Goal: Book appointment/travel/reservation

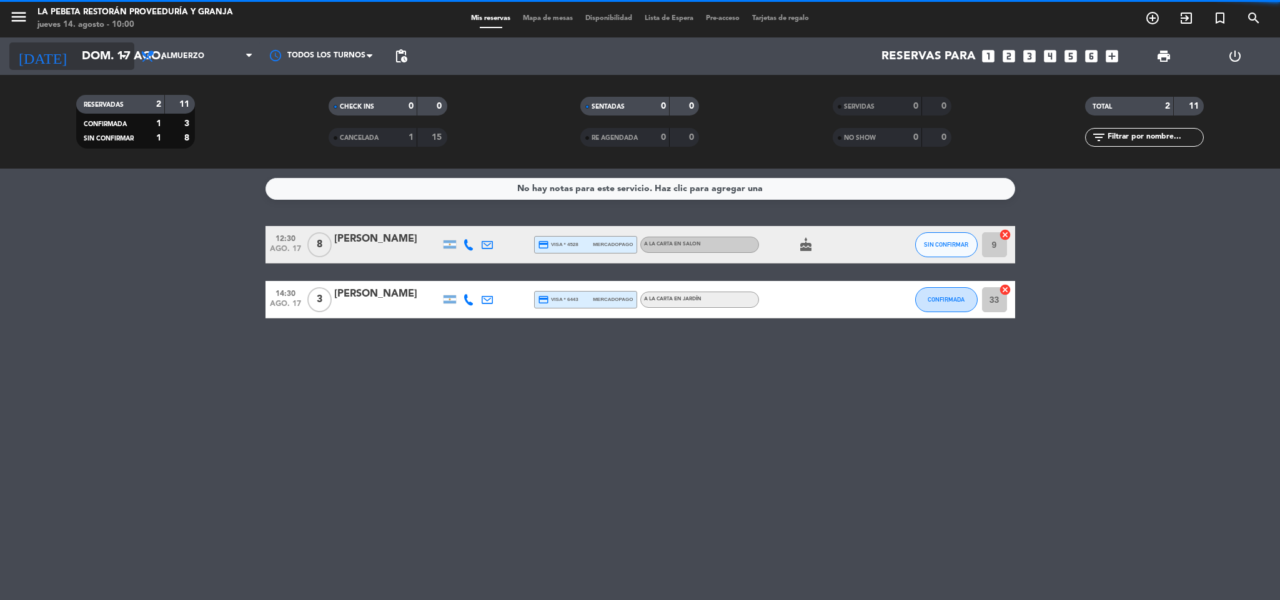
click at [124, 54] on icon "arrow_drop_down" at bounding box center [123, 56] width 15 height 15
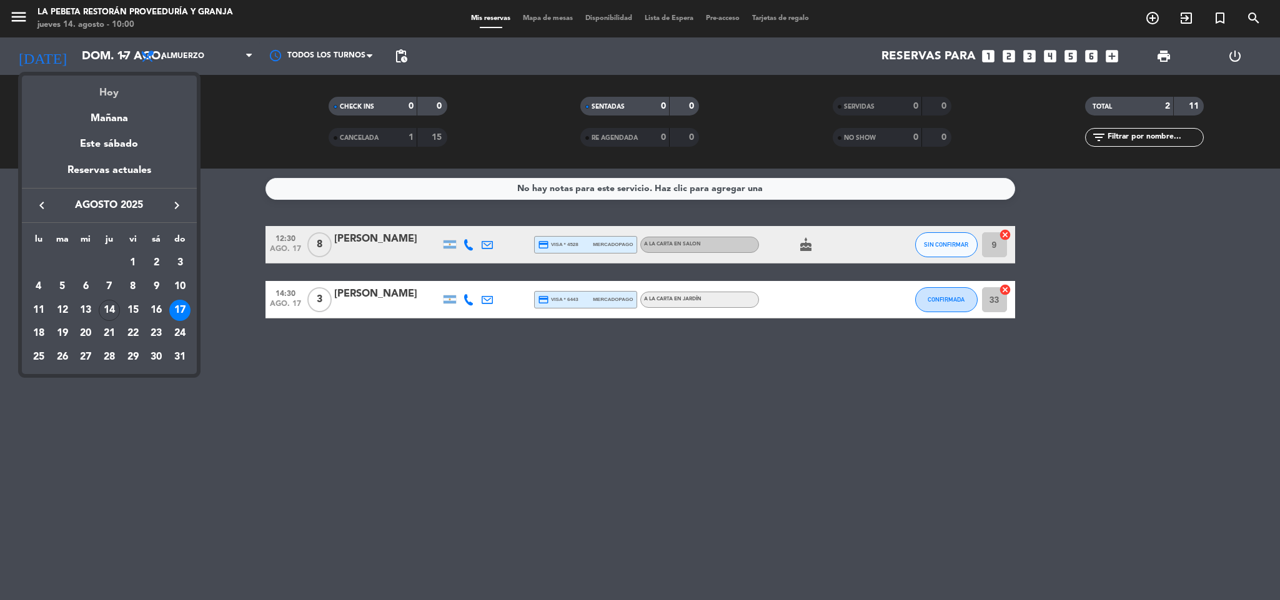
click at [122, 94] on div "Hoy" at bounding box center [109, 89] width 175 height 26
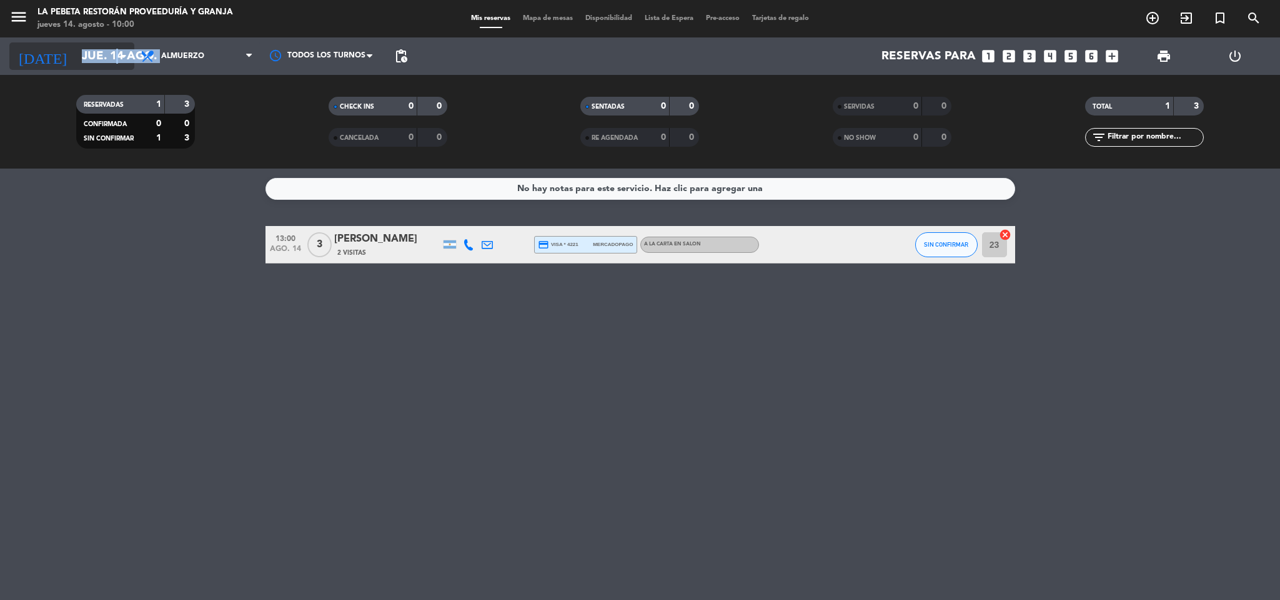
click at [114, 59] on div "[DATE] jue. 14 ago. arrow_drop_down" at bounding box center [71, 55] width 125 height 27
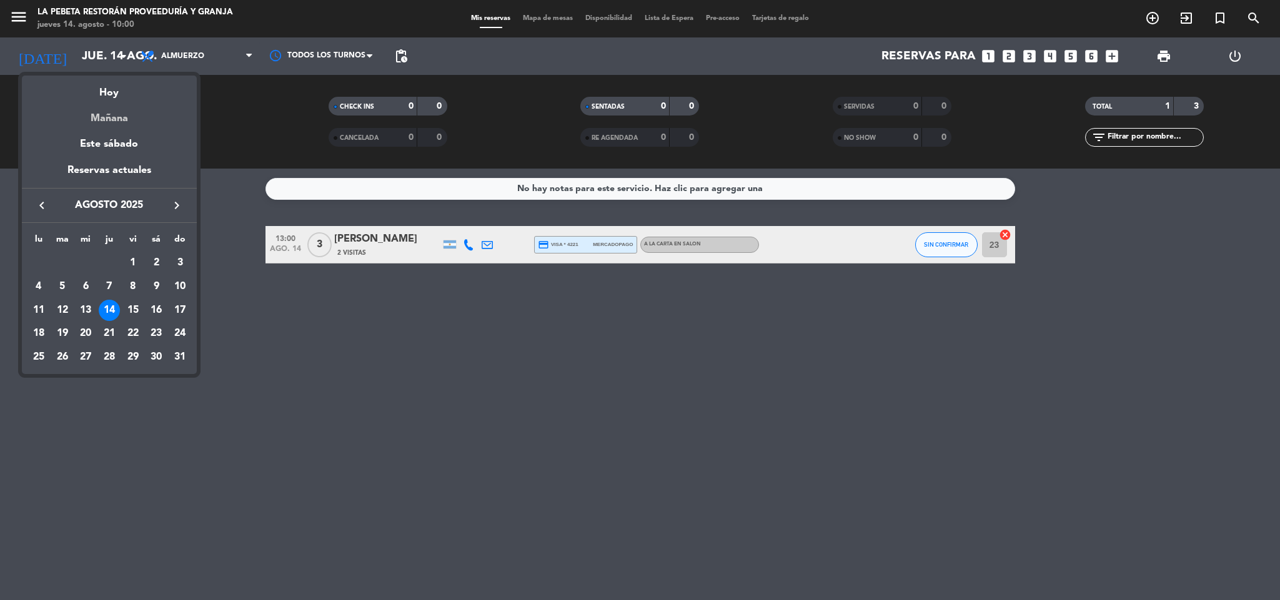
click at [121, 113] on div "Mañana" at bounding box center [109, 114] width 175 height 26
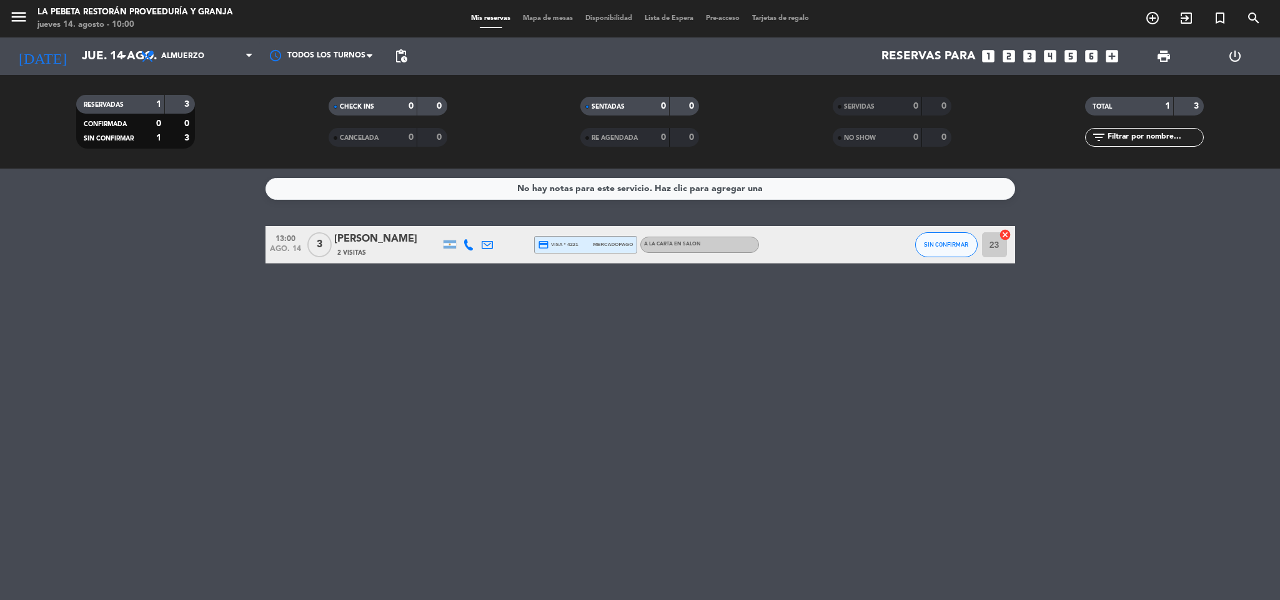
type input "vie. 15 ago."
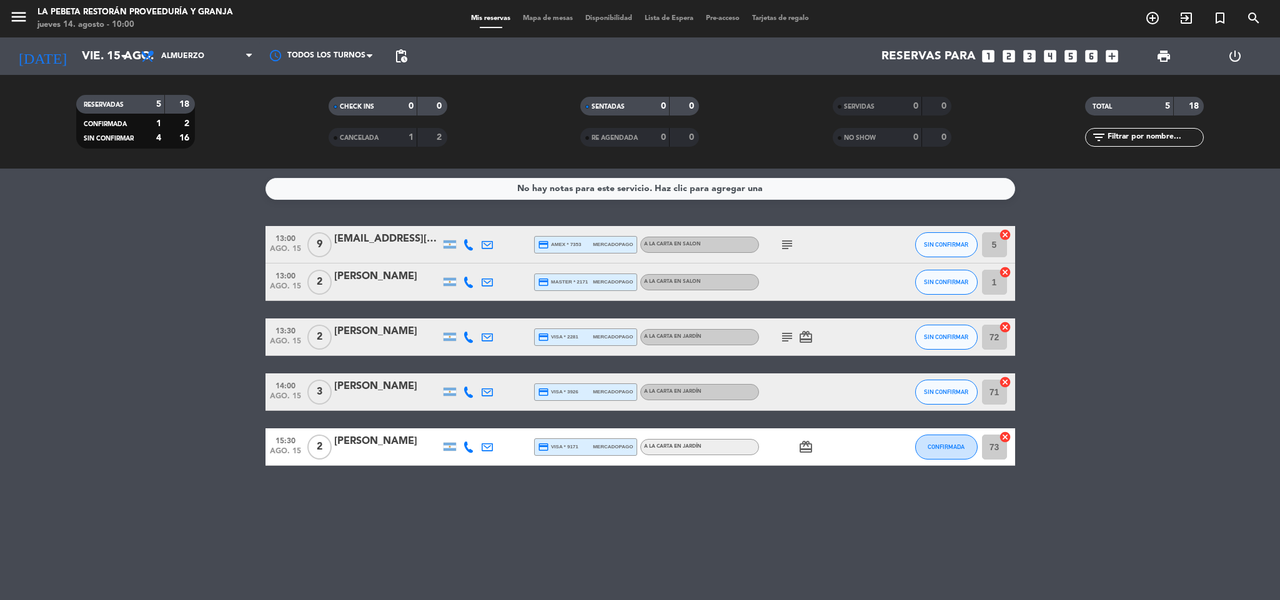
click at [1010, 61] on icon "looks_two" at bounding box center [1008, 56] width 16 height 16
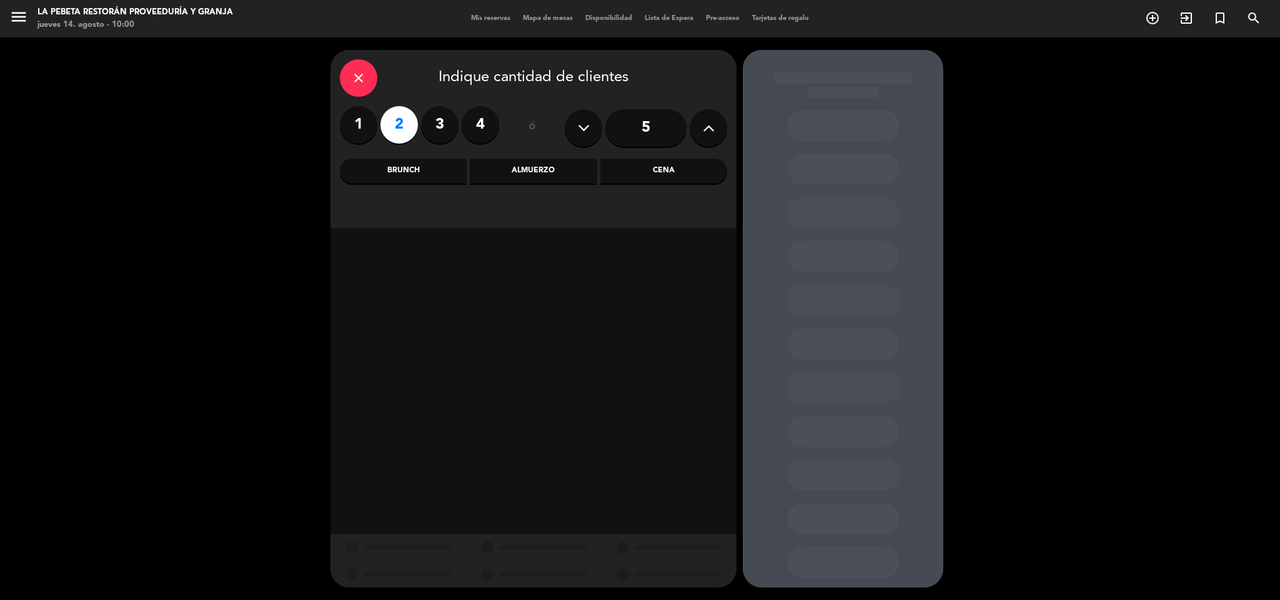
click at [534, 177] on div "Almuerzo" at bounding box center [533, 171] width 127 height 25
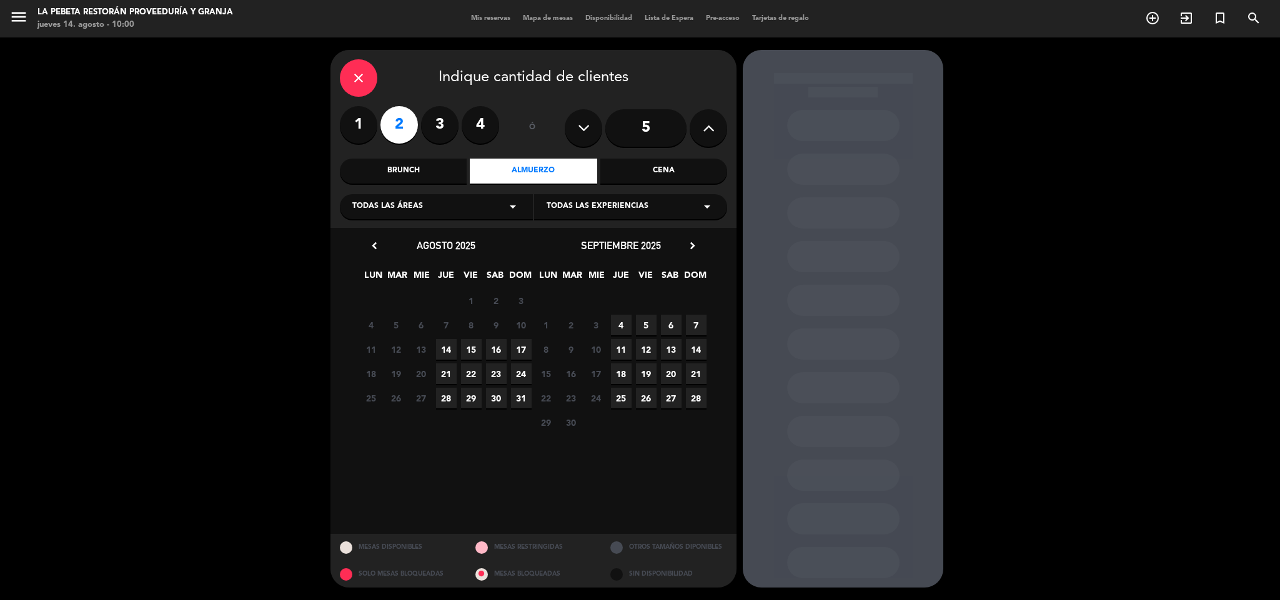
click at [476, 345] on span "15" at bounding box center [471, 349] width 21 height 21
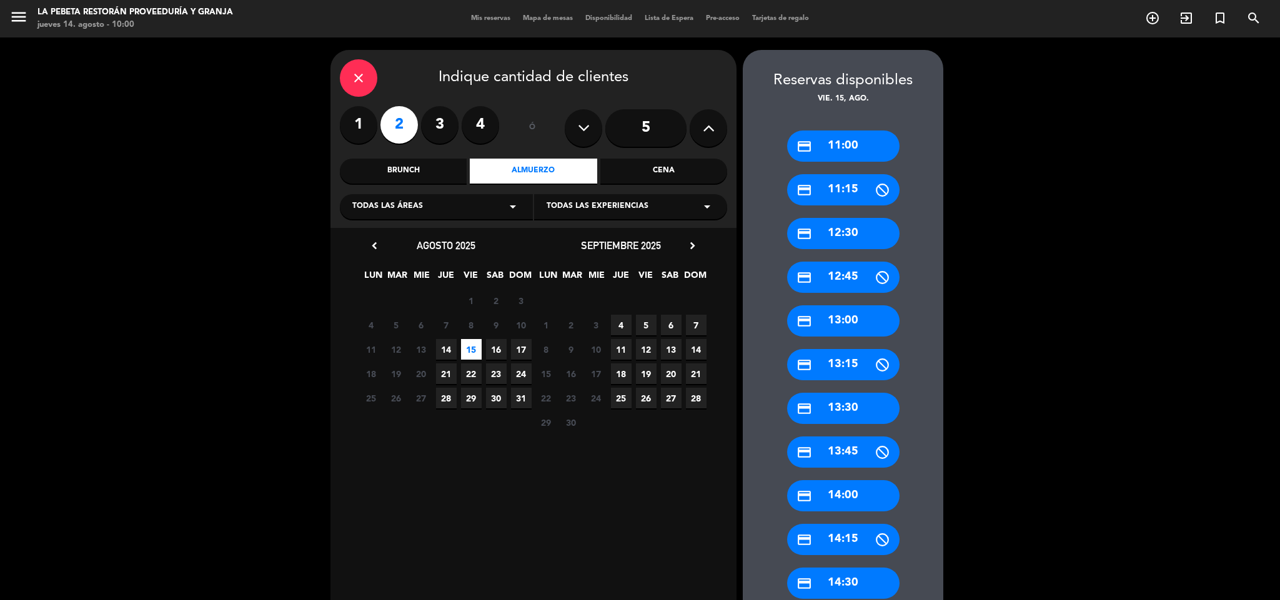
click at [815, 330] on div "credit_card 13:00" at bounding box center [843, 320] width 112 height 31
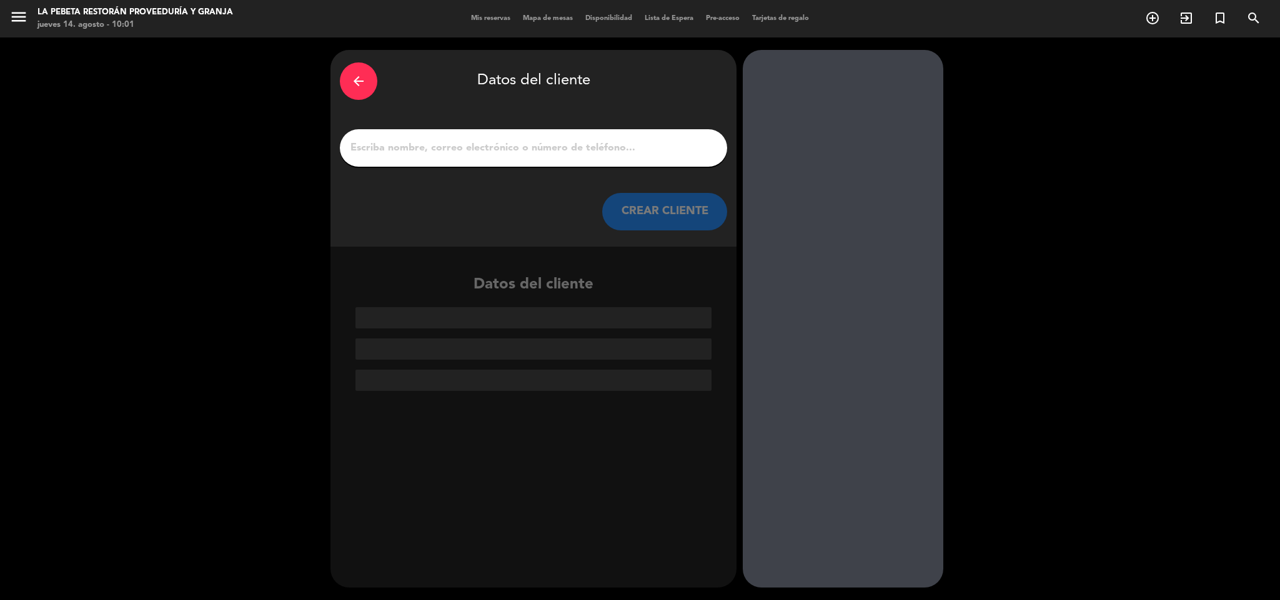
click at [461, 147] on input "1" at bounding box center [533, 147] width 368 height 17
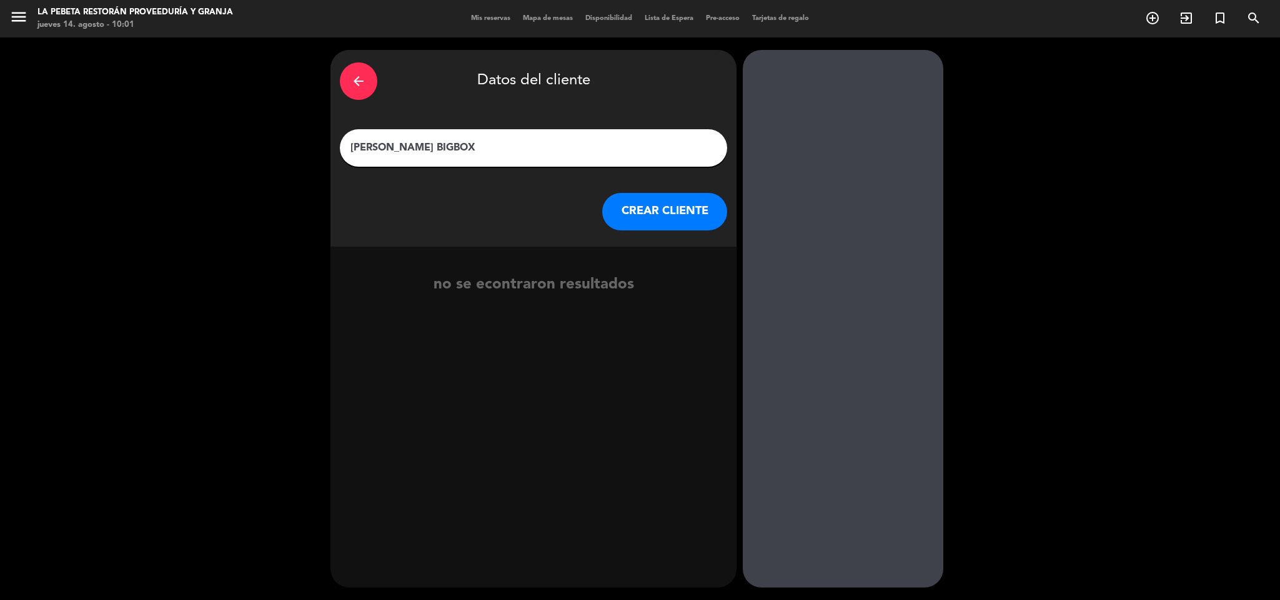
type input "[PERSON_NAME] BIGBOX"
click at [679, 202] on button "CREAR CLIENTE" at bounding box center [664, 211] width 125 height 37
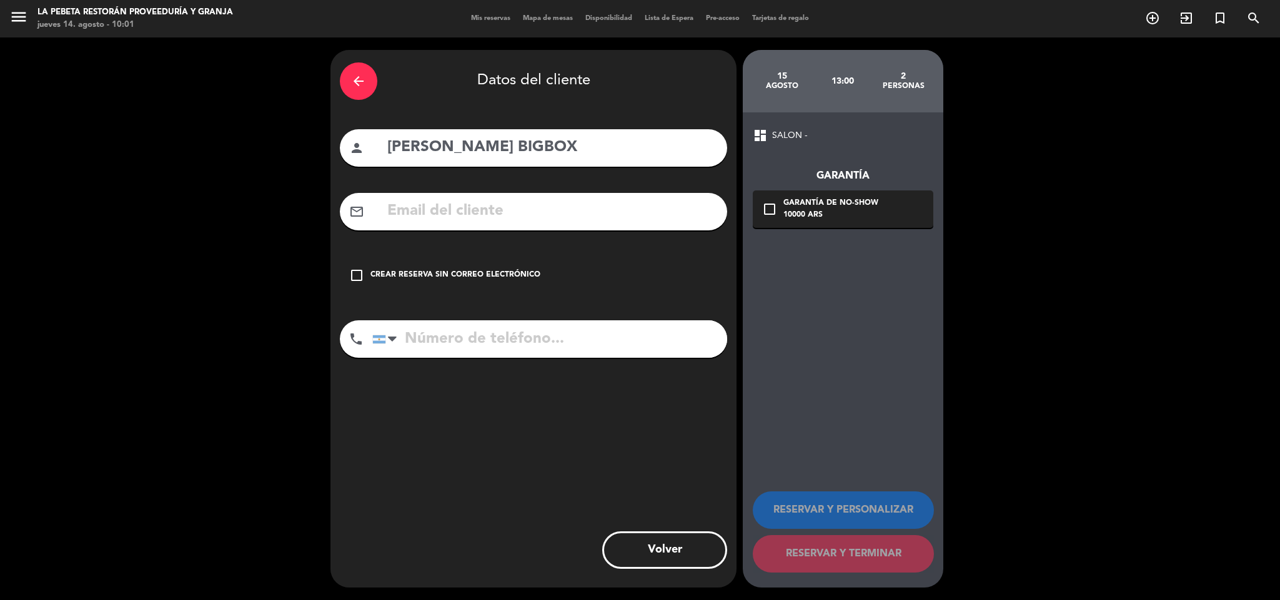
click at [354, 274] on icon "check_box_outline_blank" at bounding box center [356, 275] width 15 height 15
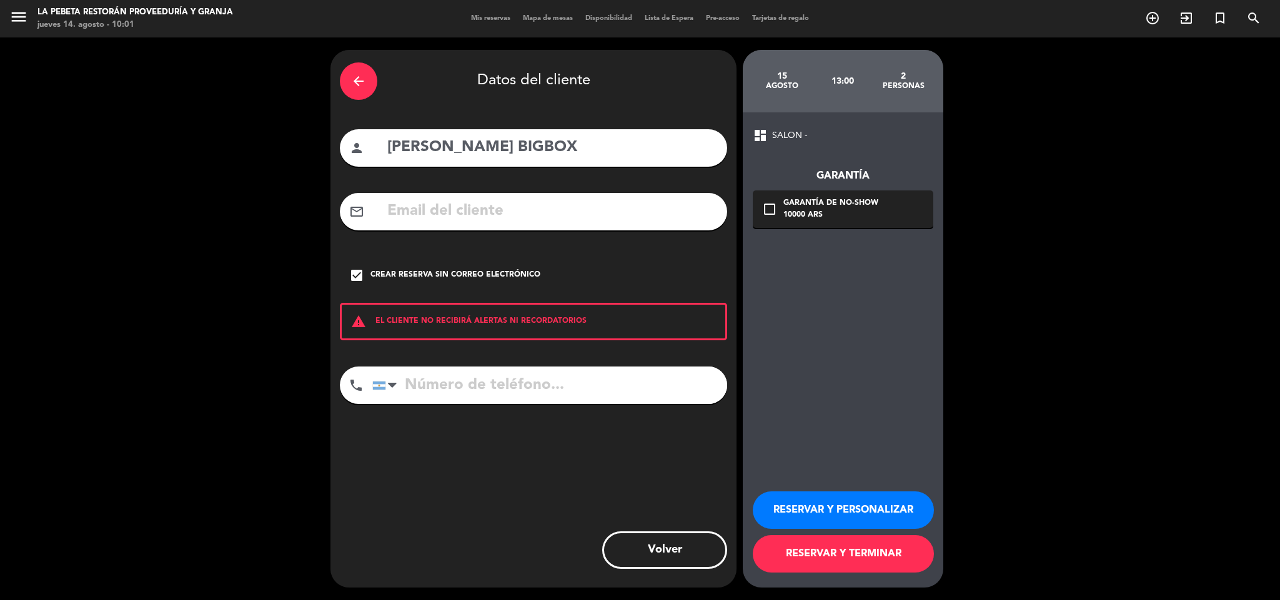
click at [817, 557] on button "RESERVAR Y TERMINAR" at bounding box center [843, 553] width 181 height 37
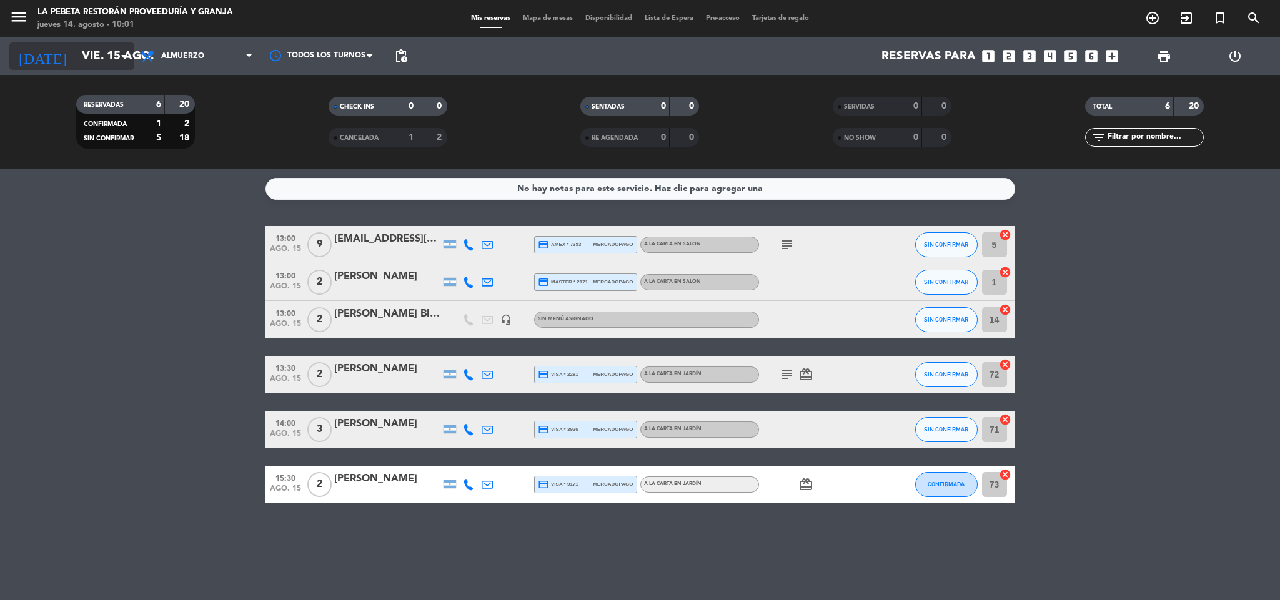
click at [76, 52] on input "vie. 15 ago." at bounding box center [151, 56] width 151 height 26
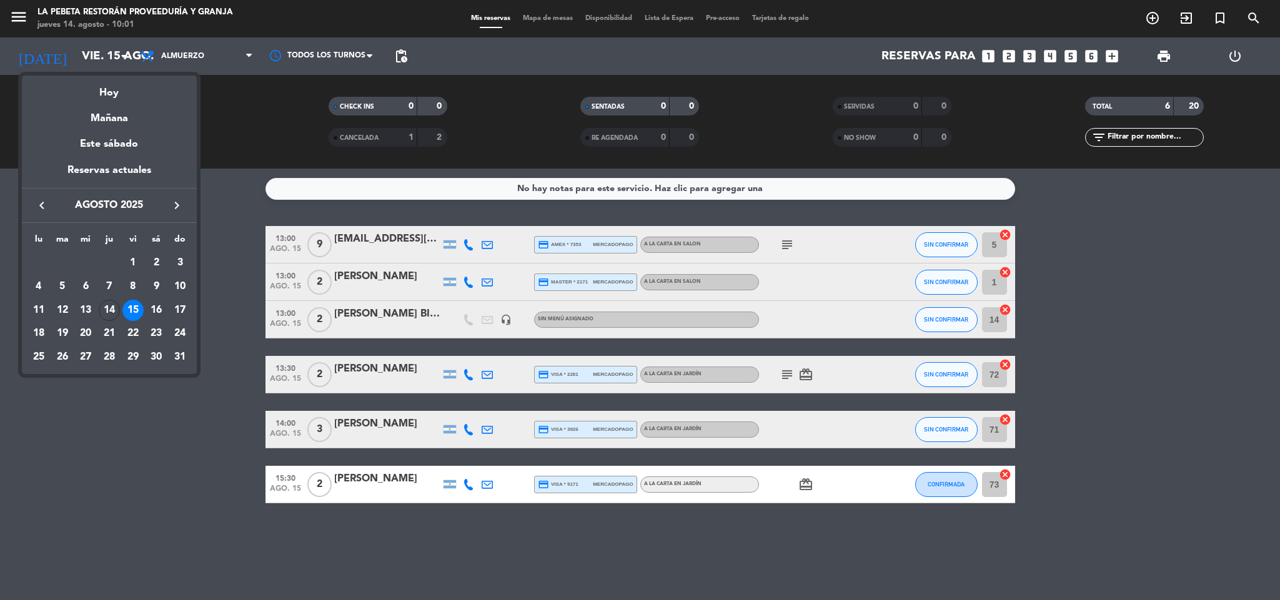
click at [784, 244] on div at bounding box center [640, 300] width 1280 height 600
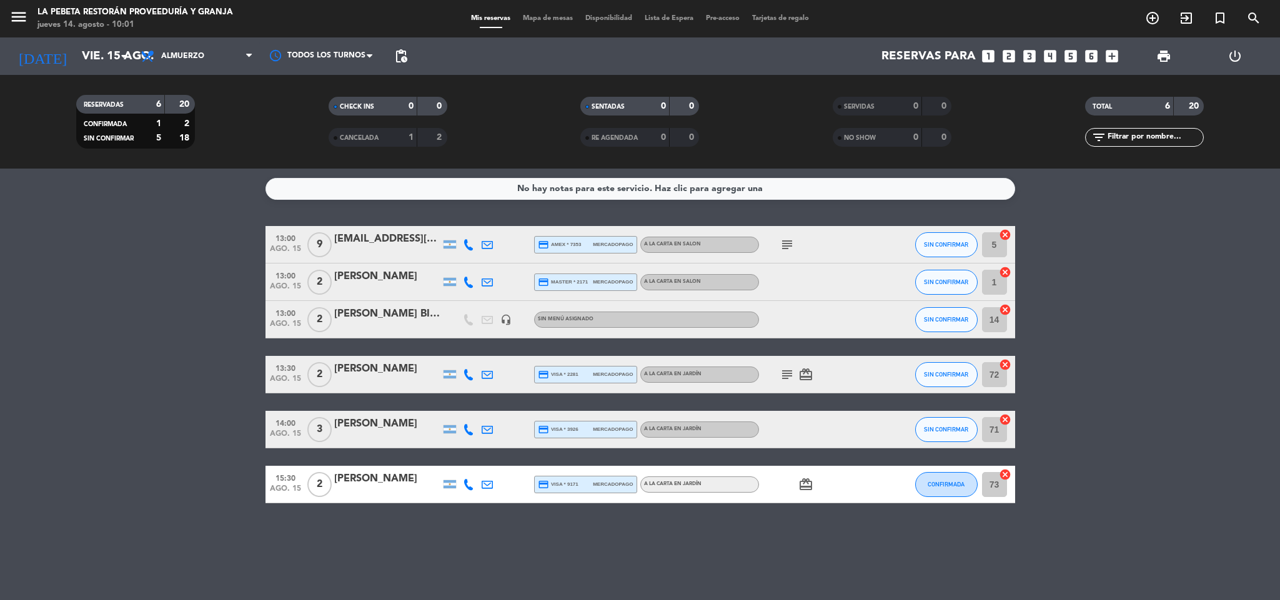
click at [784, 244] on icon "subject" at bounding box center [786, 244] width 15 height 15
click at [782, 369] on icon "subject" at bounding box center [786, 374] width 15 height 15
click at [804, 369] on icon "card_giftcard" at bounding box center [805, 374] width 15 height 15
click at [786, 377] on icon "subject" at bounding box center [786, 374] width 15 height 15
click at [789, 430] on div at bounding box center [815, 429] width 112 height 37
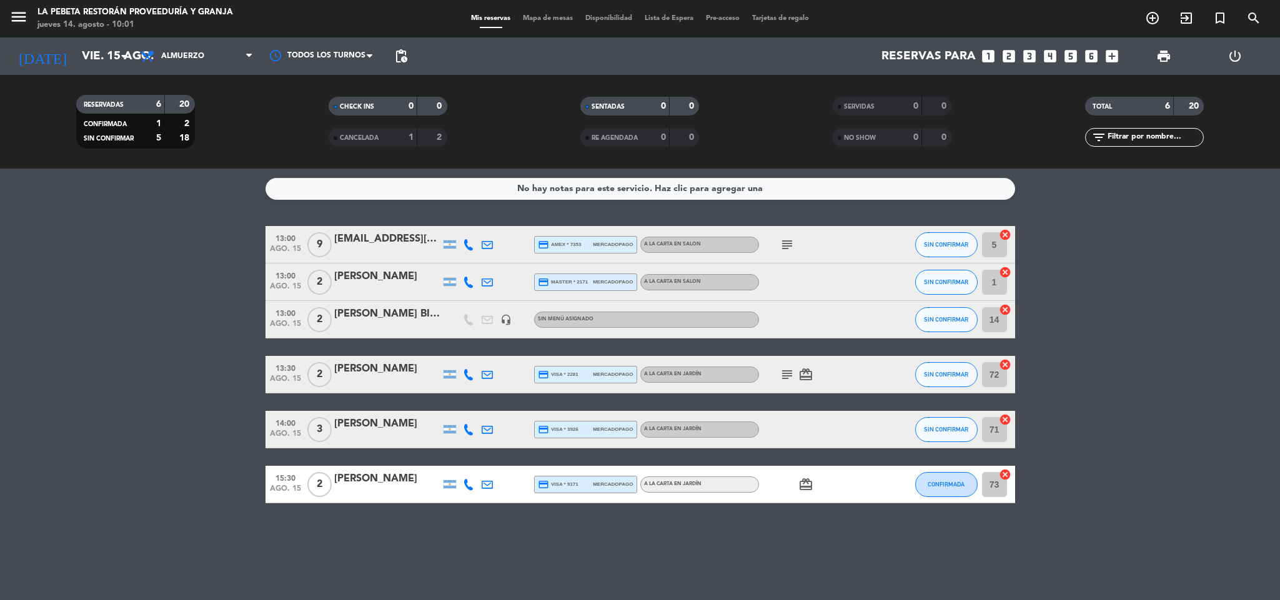
click at [813, 491] on span "card_giftcard" at bounding box center [805, 484] width 19 height 15
click at [807, 491] on icon "card_giftcard" at bounding box center [805, 484] width 15 height 15
click at [101, 52] on input "vie. 15 ago." at bounding box center [151, 56] width 151 height 26
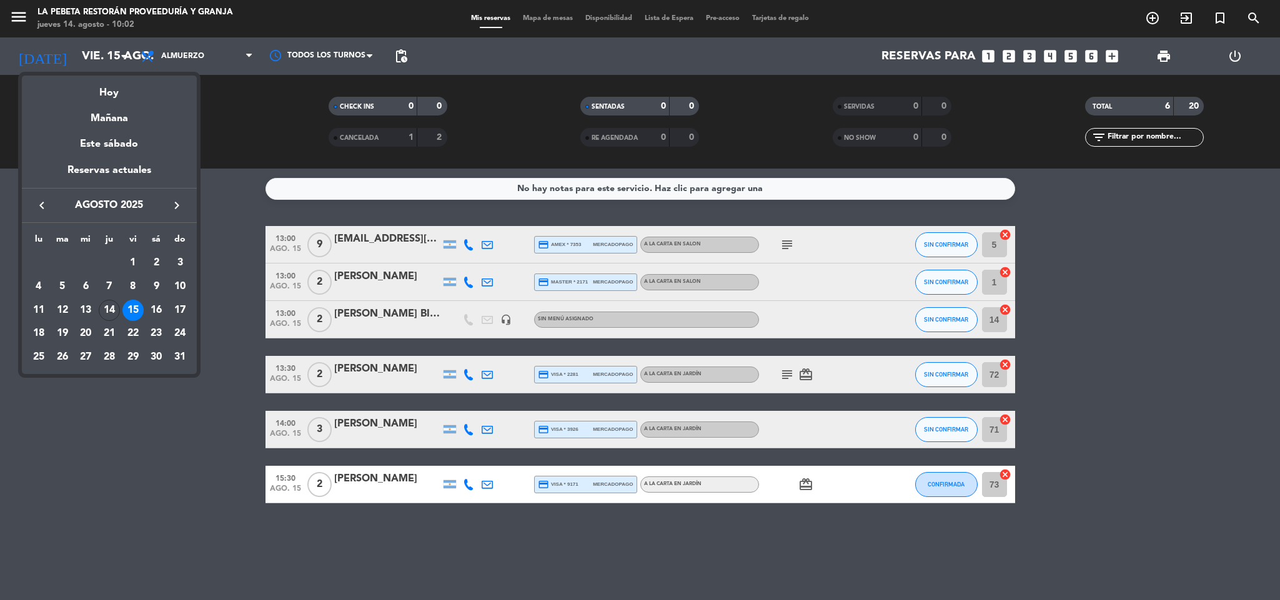
click at [154, 306] on div "16" at bounding box center [156, 310] width 21 height 21
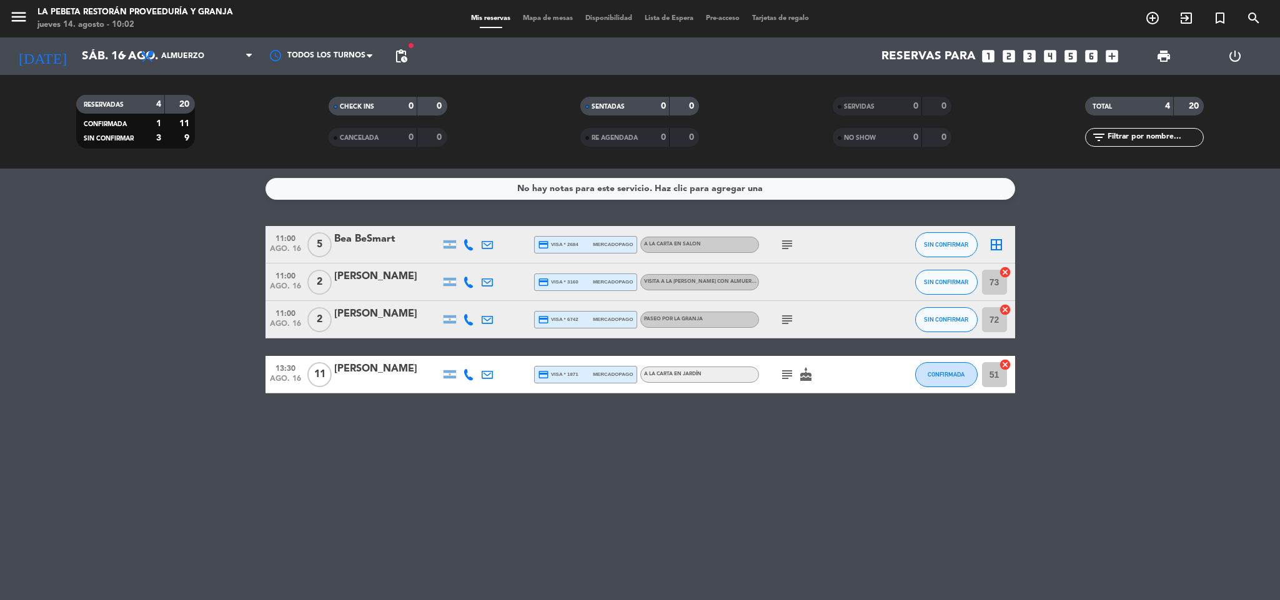
click at [783, 244] on icon "subject" at bounding box center [786, 244] width 15 height 15
click at [825, 234] on div "subject Quisiéramos visitar la [PERSON_NAME] de almorzar" at bounding box center [815, 244] width 112 height 37
click at [729, 281] on span "VISITA A LA [PERSON_NAME] CON ALMUERZO EN NUESTRO RESTAURANT - EN JARDÍN" at bounding box center [752, 281] width 216 height 5
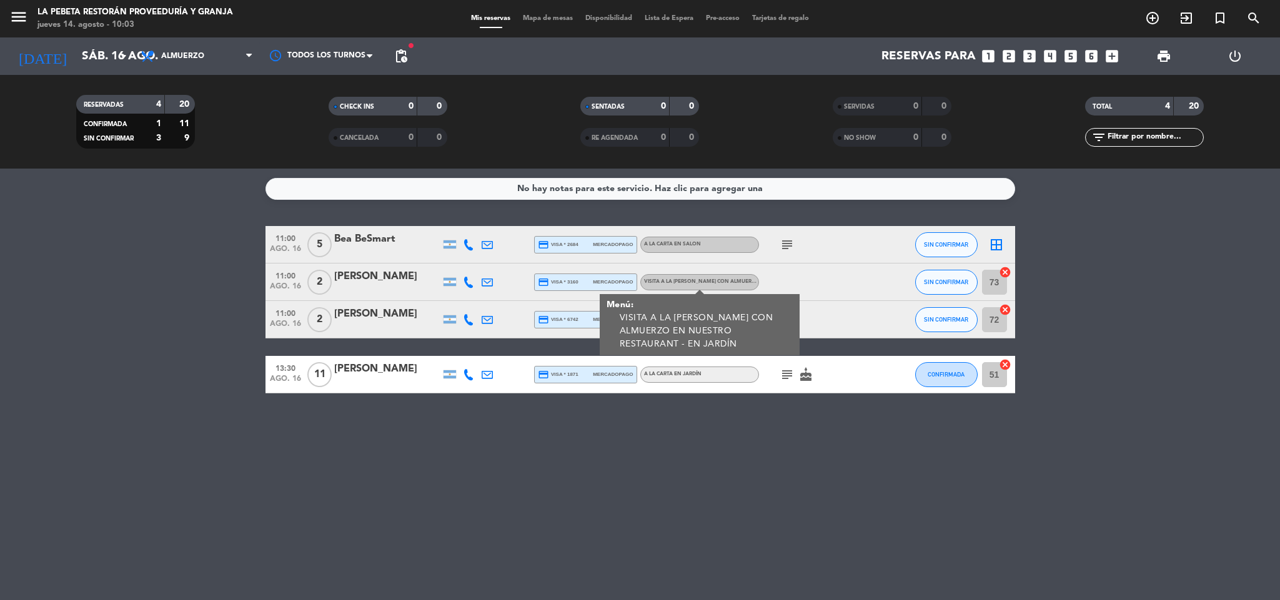
click at [729, 281] on span "VISITA A LA [PERSON_NAME] CON ALMUERZO EN NUESTRO RESTAURANT - EN JARDÍN" at bounding box center [752, 281] width 216 height 5
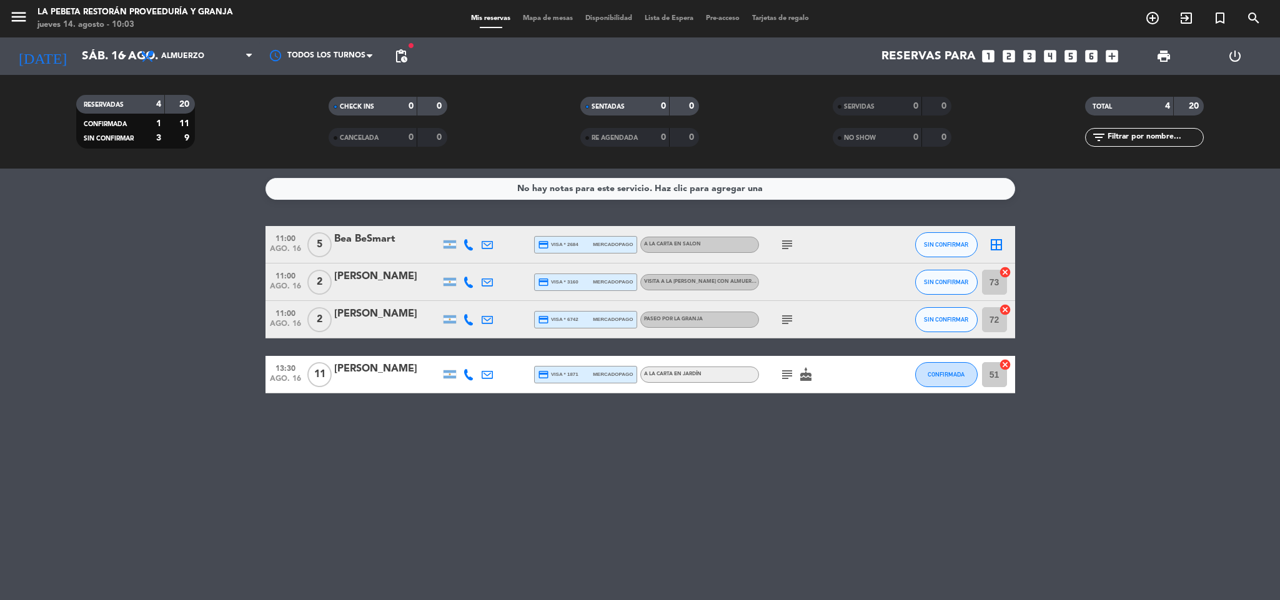
click at [786, 317] on icon "subject" at bounding box center [786, 319] width 15 height 15
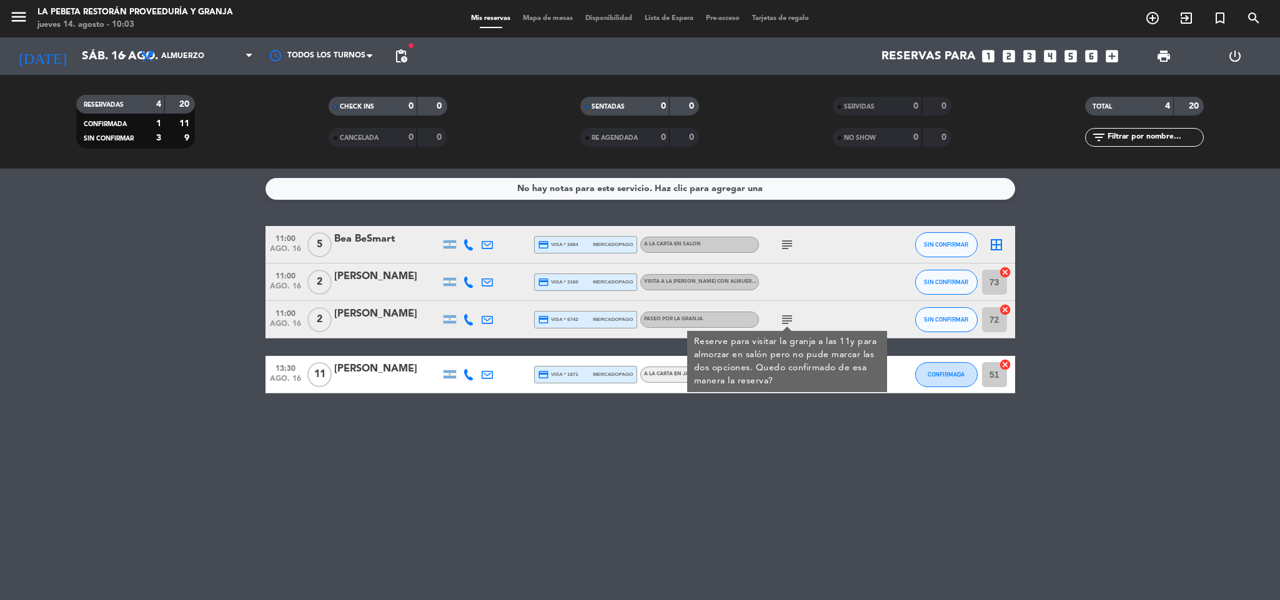
click at [786, 317] on icon "subject" at bounding box center [786, 319] width 15 height 15
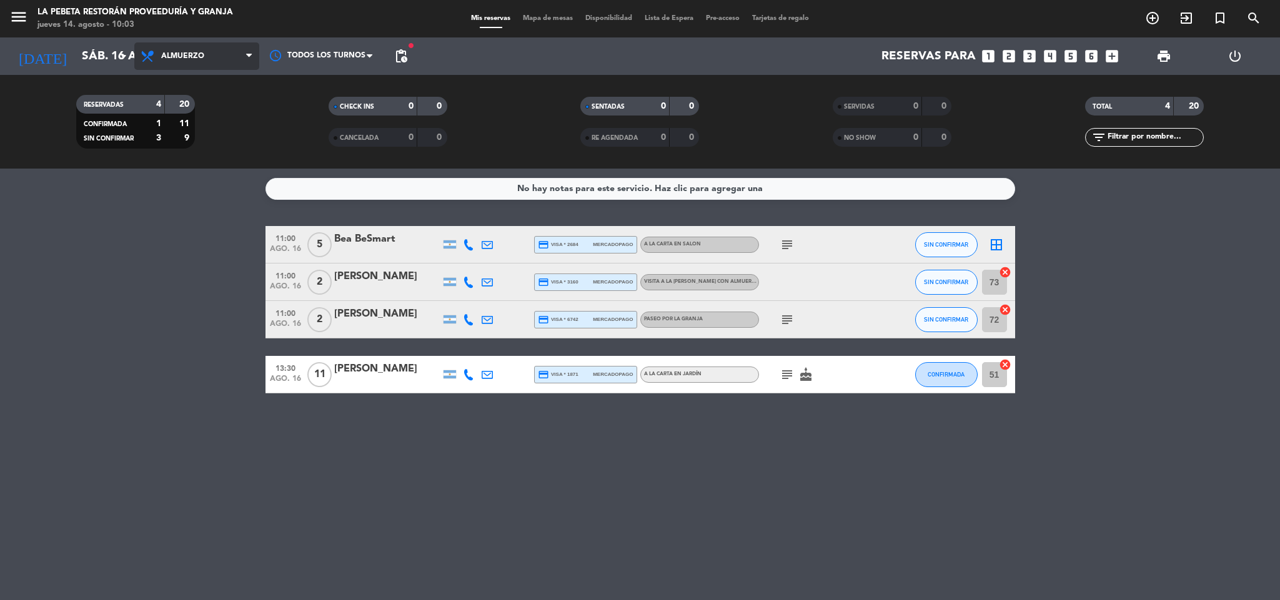
click at [201, 57] on span "Almuerzo" at bounding box center [182, 56] width 43 height 9
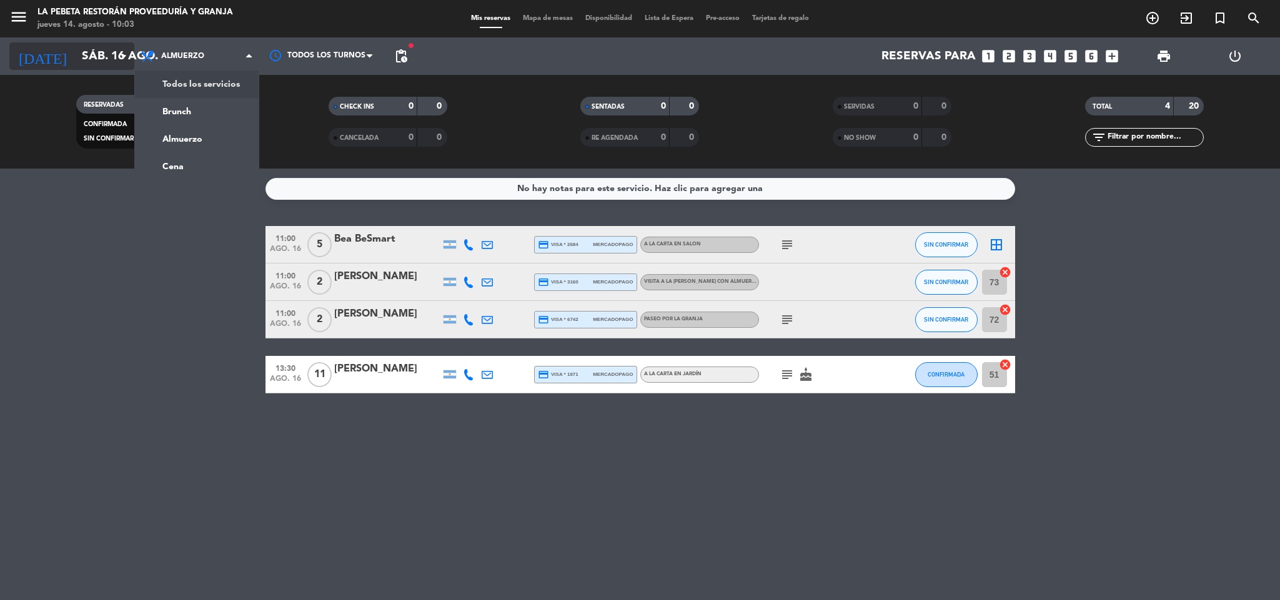
click at [99, 62] on input "sáb. 16 ago." at bounding box center [151, 56] width 151 height 26
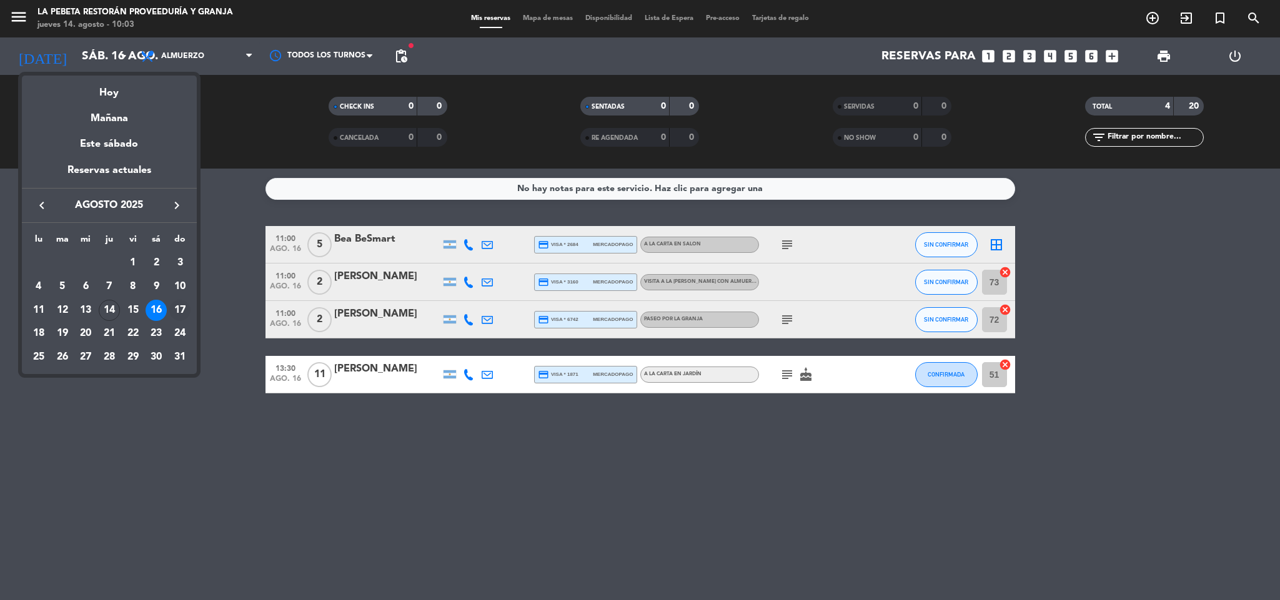
click at [182, 306] on div "17" at bounding box center [179, 310] width 21 height 21
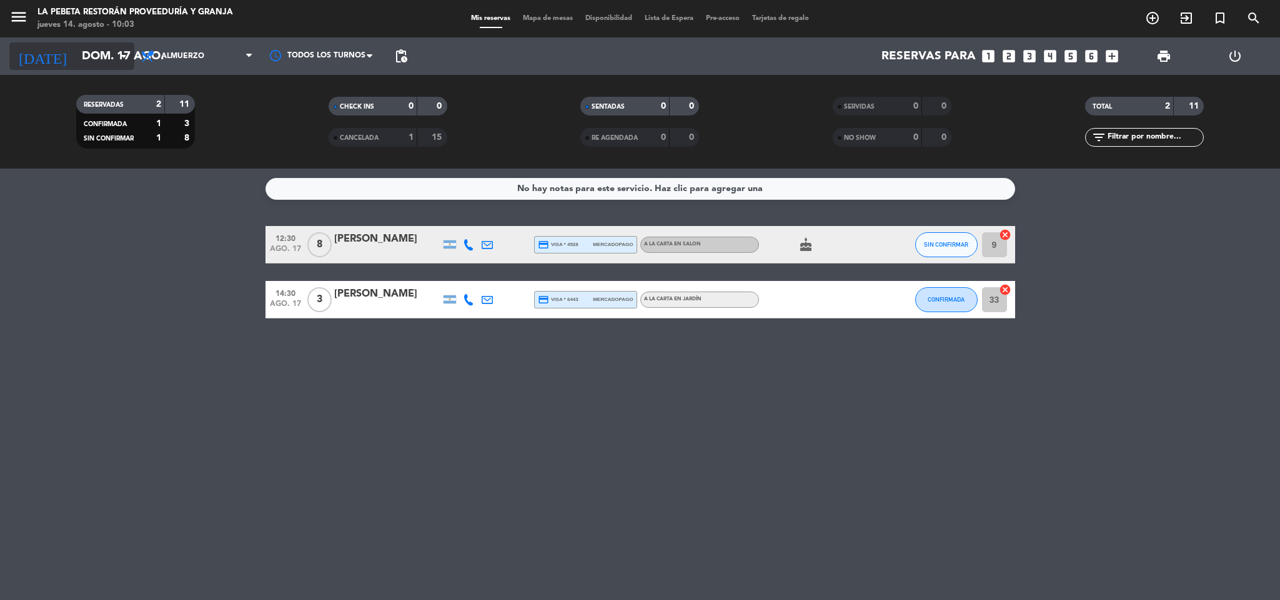
click at [81, 61] on input "dom. 17 ago." at bounding box center [151, 56] width 151 height 26
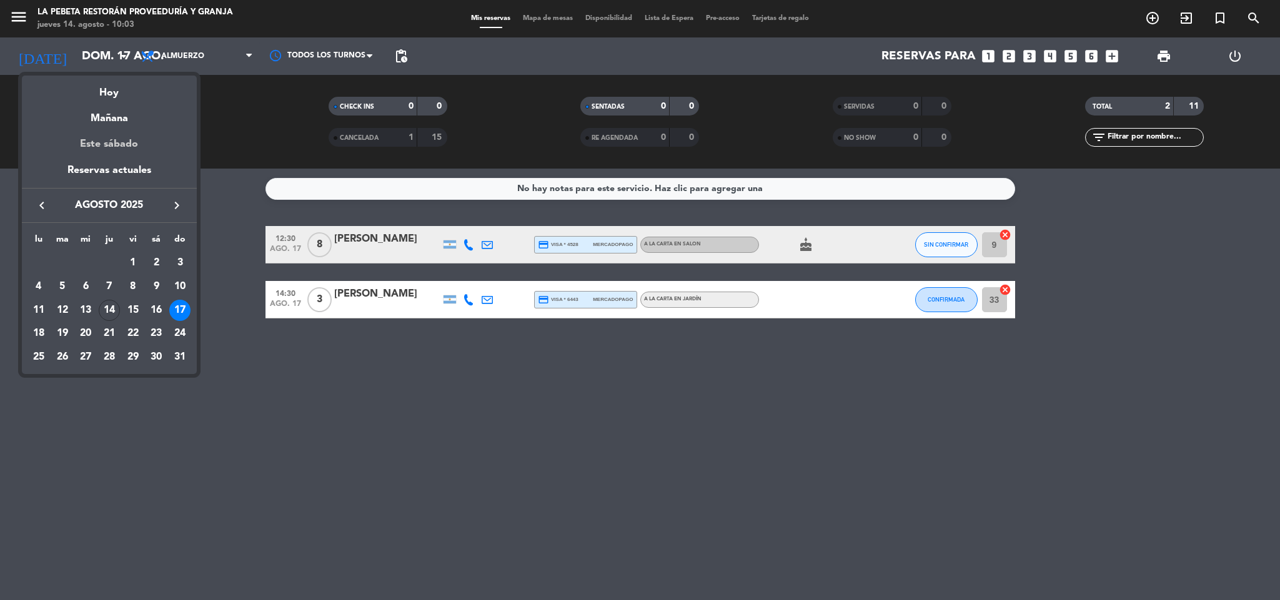
click at [121, 143] on div "Este sábado" at bounding box center [109, 144] width 175 height 35
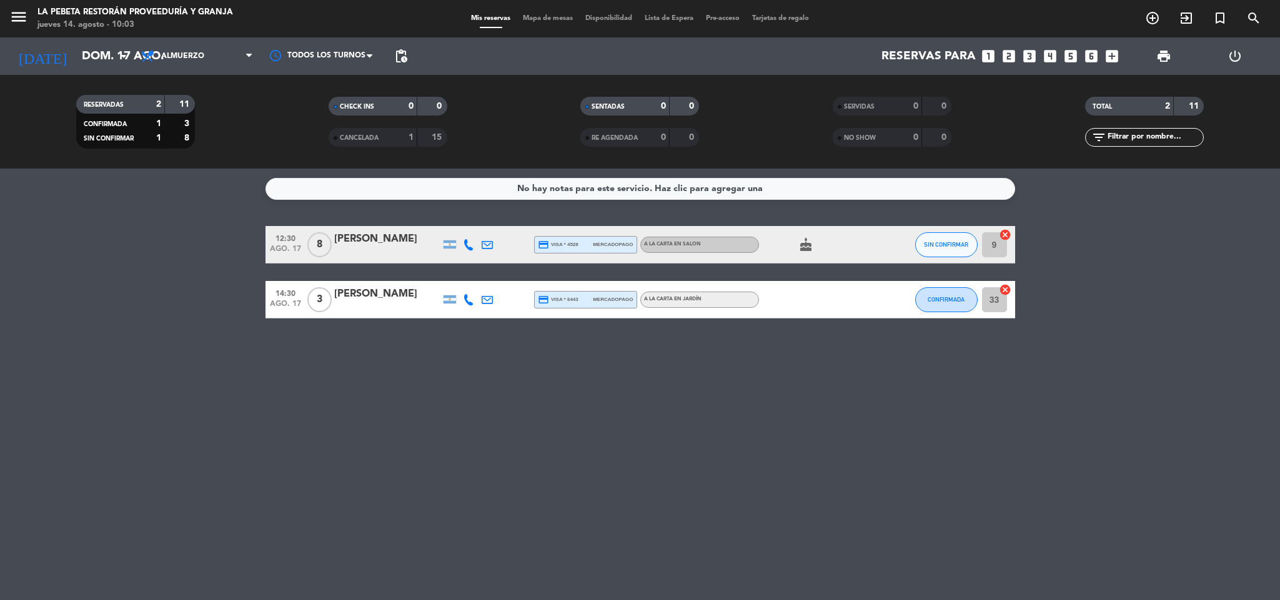
type input "sáb. 16 ago."
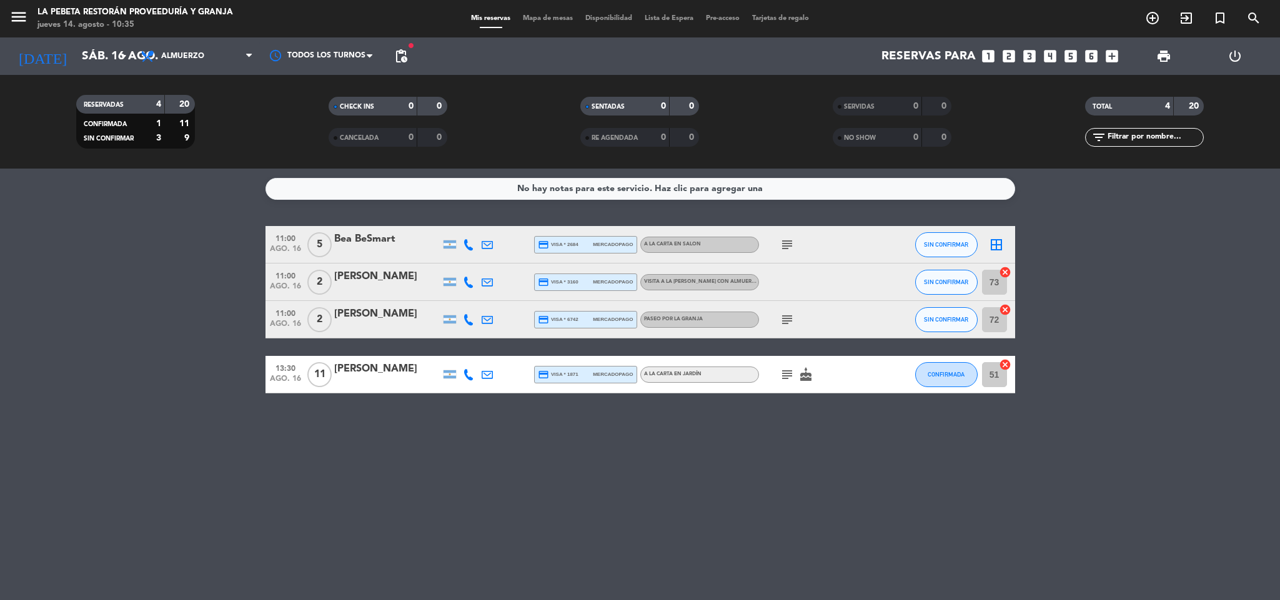
click at [780, 372] on icon "subject" at bounding box center [786, 374] width 15 height 15
